Goal: Task Accomplishment & Management: Complete application form

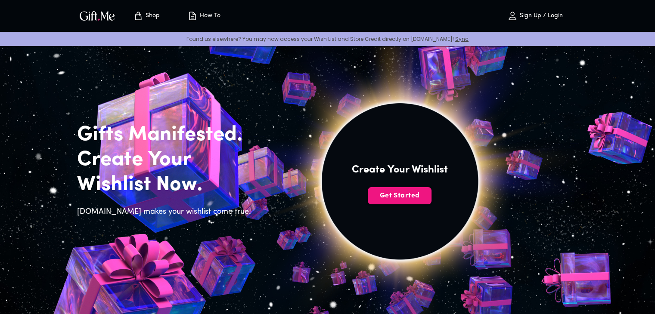
drag, startPoint x: 0, startPoint y: 0, endPoint x: 456, endPoint y: 232, distance: 512.1
click at [456, 232] on div "Create Your Wishlist Get Started" at bounding box center [399, 191] width 387 height 368
click at [409, 197] on span "Get Started" at bounding box center [400, 195] width 64 height 9
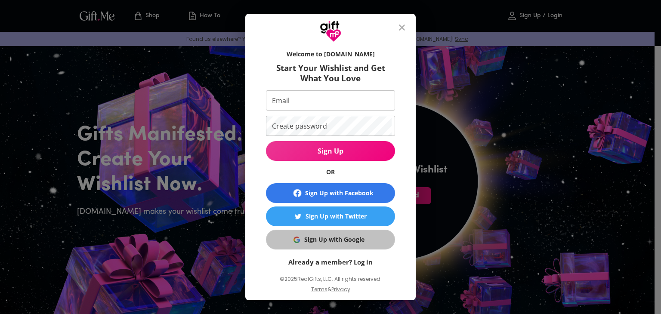
click at [347, 240] on div "Sign Up with Google" at bounding box center [334, 239] width 60 height 9
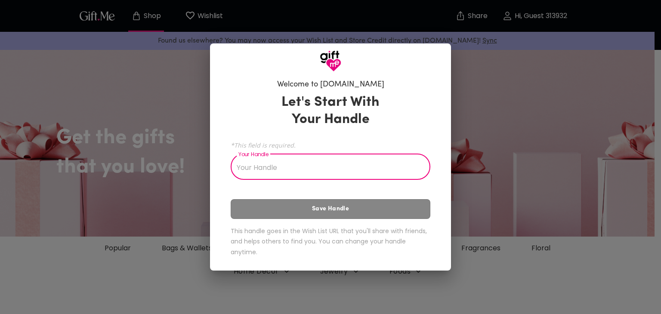
click at [312, 171] on input "Your Handle" at bounding box center [326, 168] width 190 height 24
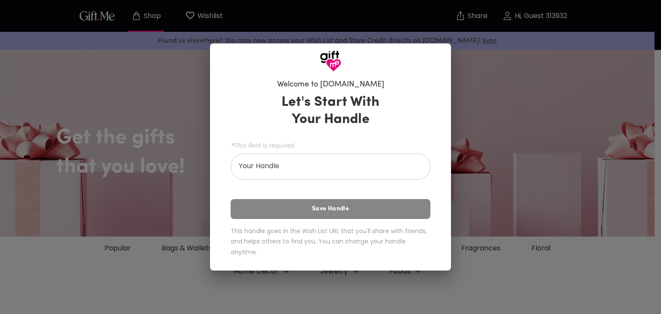
click at [313, 205] on div "Let's Start With Your Handle *This field is required. Your Handle Your Handle S…" at bounding box center [331, 177] width 200 height 174
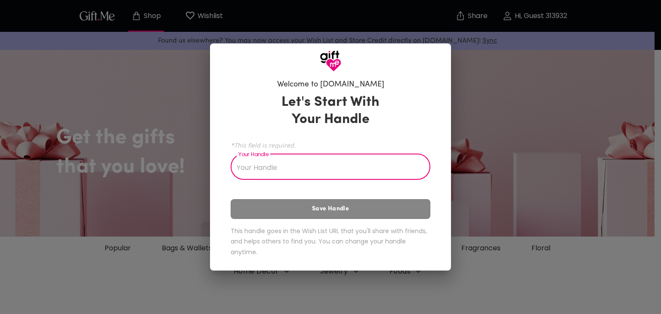
click at [282, 159] on input "Your Handle" at bounding box center [326, 168] width 190 height 24
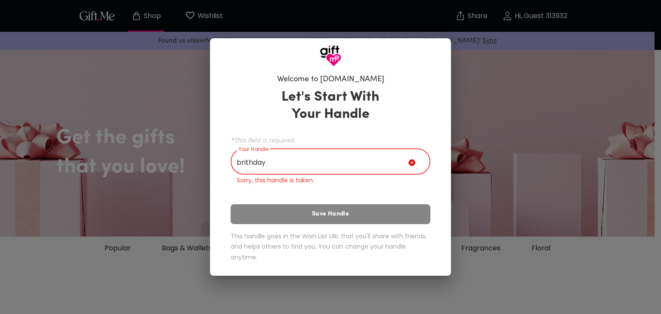
click at [369, 159] on input "brithday" at bounding box center [320, 163] width 178 height 24
click at [349, 171] on input "brithday" at bounding box center [320, 163] width 178 height 24
click at [340, 210] on div "Let's Start With Your Handle *This field is required. Your Handle brithday Your…" at bounding box center [331, 177] width 200 height 185
click at [481, 80] on div "Welcome to [DOMAIN_NAME] Let's Start With Your Handle *This field is required. …" at bounding box center [330, 157] width 661 height 314
click at [258, 163] on input "brithday" at bounding box center [320, 163] width 178 height 24
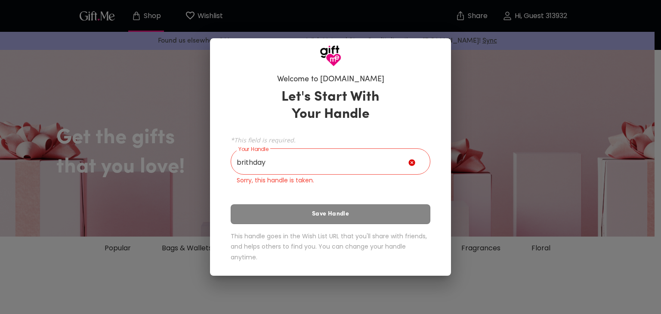
click at [250, 216] on div "Let's Start With Your Handle *This field is required. Your Handle brithday Your…" at bounding box center [331, 177] width 200 height 185
click at [292, 171] on input "brithday" at bounding box center [320, 163] width 178 height 24
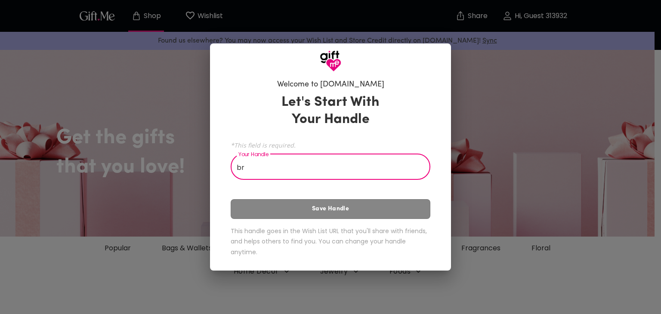
type input "b"
type input "u"
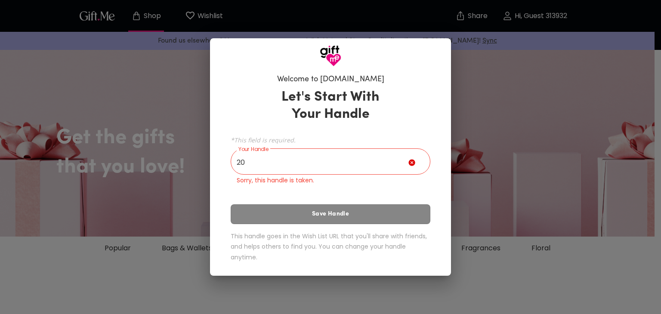
click at [307, 174] on div "Your Handle 20 Your Handle Sorry, this handle is taken." at bounding box center [331, 168] width 200 height 34
click at [282, 166] on input "20" at bounding box center [320, 163] width 178 height 24
type input "2"
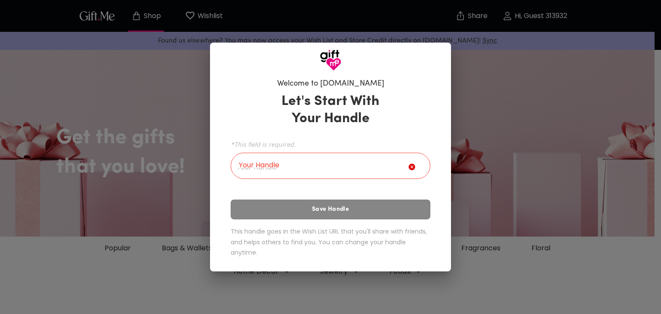
click at [537, 90] on div "Welcome to Gift.me Let's Start With Your Handle *This field is required. Your H…" at bounding box center [330, 157] width 661 height 314
